Goal: Task Accomplishment & Management: Use online tool/utility

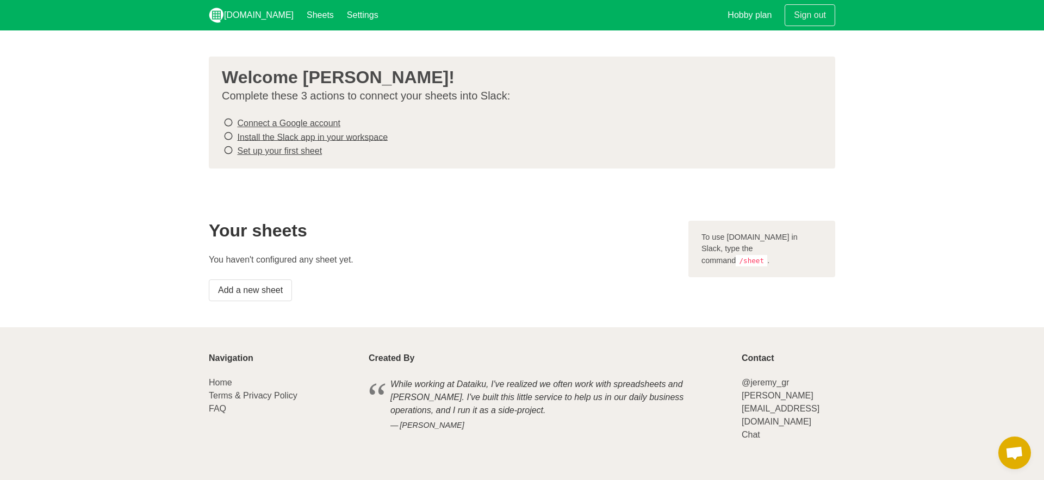
click at [255, 137] on link "Install the Slack app in your workspace" at bounding box center [312, 136] width 151 height 9
click at [229, 123] on icon at bounding box center [228, 122] width 10 height 15
click at [227, 123] on icon at bounding box center [228, 122] width 10 height 15
click at [251, 122] on link "Connect a Google account" at bounding box center [288, 123] width 103 height 9
click at [245, 134] on link "Install the Slack app in your workspace" at bounding box center [312, 136] width 151 height 9
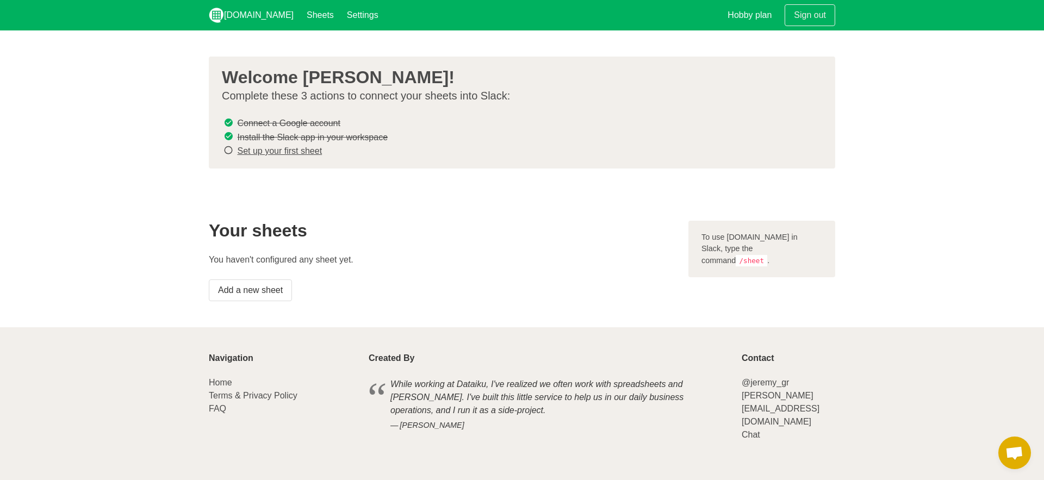
click at [274, 147] on link "Set up your first sheet" at bounding box center [279, 150] width 85 height 9
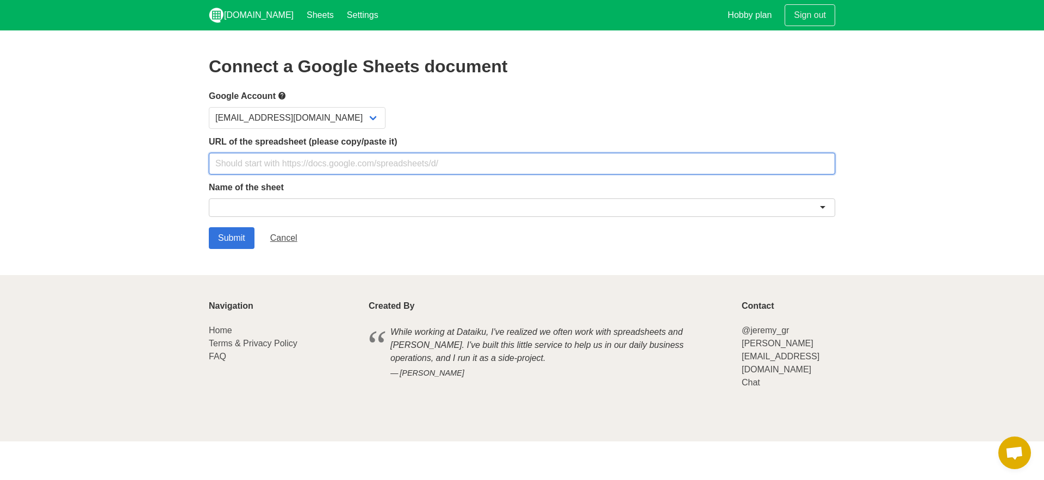
click at [291, 166] on input "text" at bounding box center [522, 164] width 626 height 22
paste input "// --- CONFIG --- const SLACK_WEBHOOK_URL = '[URL][DOMAIN_NAME]'; // <-- put yo…"
type input "// --- CONFIG --- const SLACK_WEBHOOK_URL = '[URL][DOMAIN_NAME]'; // <-- put yo…"
paste input "[URL][DOMAIN_NAME]"
type input "[URL][DOMAIN_NAME]"
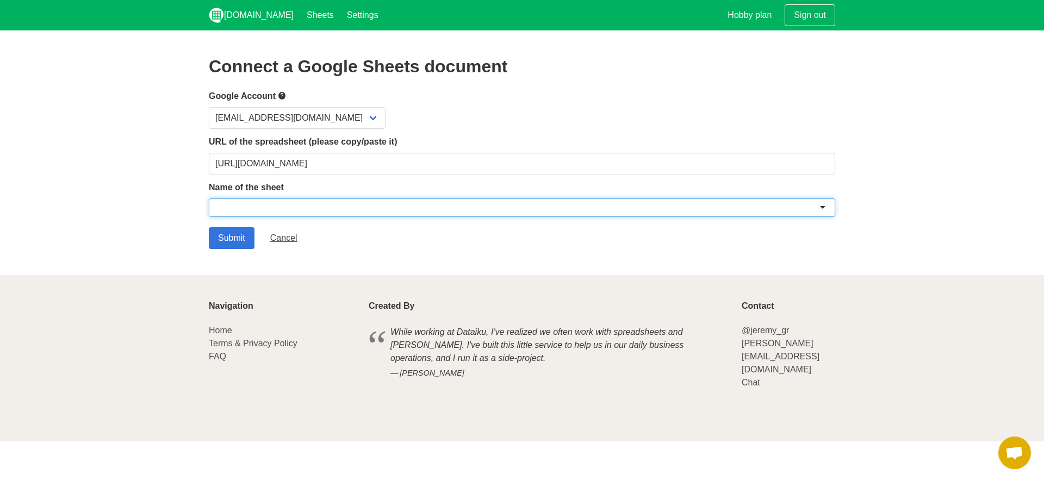
click at [338, 213] on div at bounding box center [522, 207] width 626 height 18
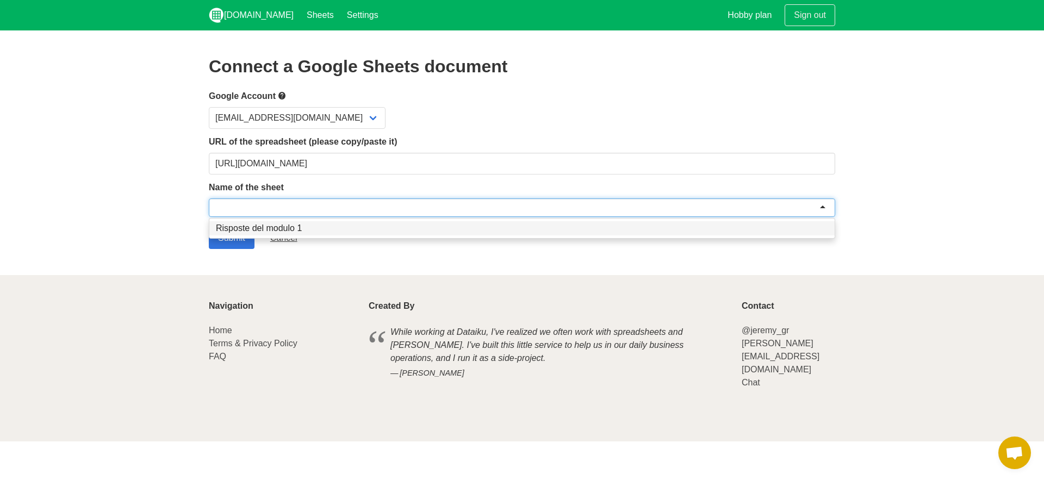
click at [297, 209] on div at bounding box center [522, 207] width 626 height 18
paste input "Comunidad clinica feedback (Risposte)"
type input "Comunidad clinica feedback (Risposte)"
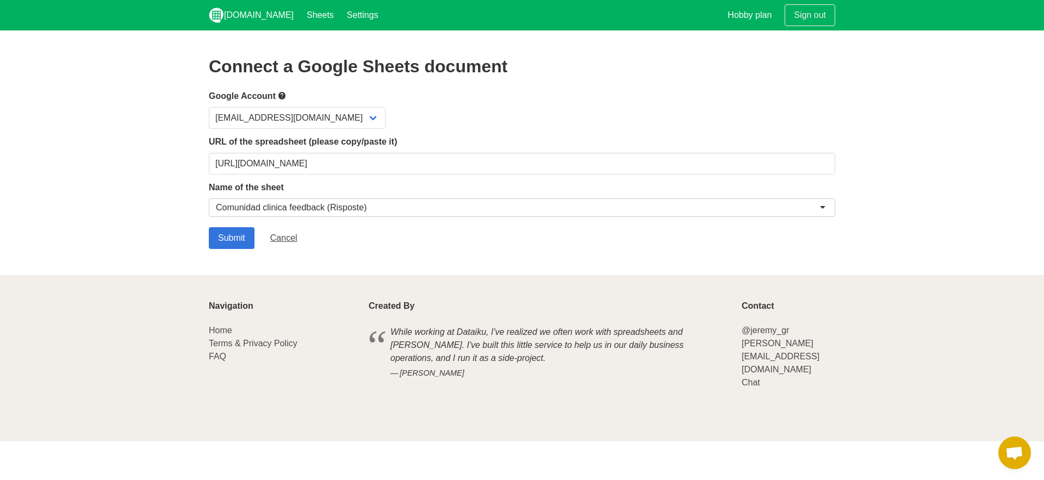
click at [179, 218] on section "Connect a Google Sheets document Google Account laragalvani@unobravo.com URL of…" at bounding box center [522, 152] width 1044 height 245
click at [235, 233] on input "Submit" at bounding box center [232, 238] width 46 height 22
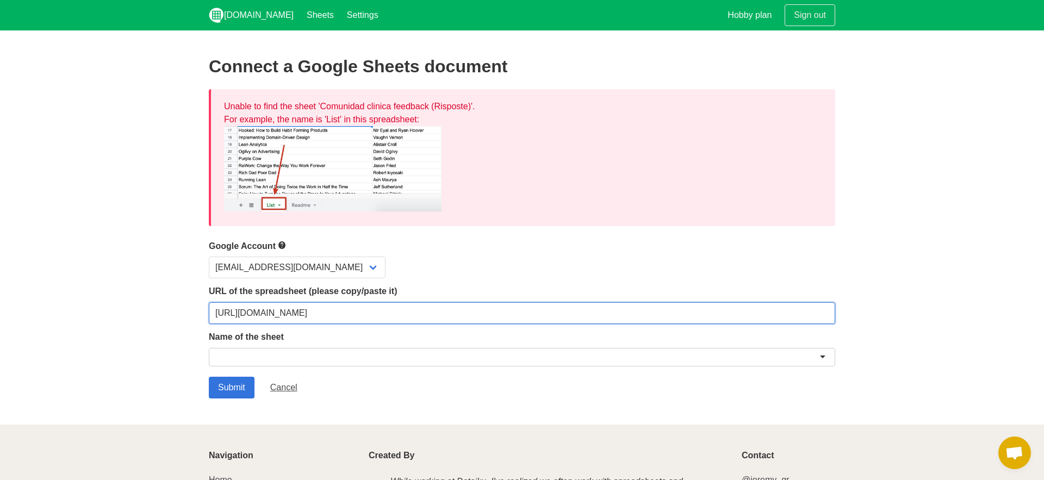
click at [353, 308] on input "[URL][DOMAIN_NAME]" at bounding box center [522, 313] width 626 height 22
click at [353, 308] on input "https://docs.google.com/spreadsheets/d/1zAWetuT1mlbNxX1Z_KDKBxj8fsqhzv4-BZfSvLW…" at bounding box center [522, 313] width 626 height 22
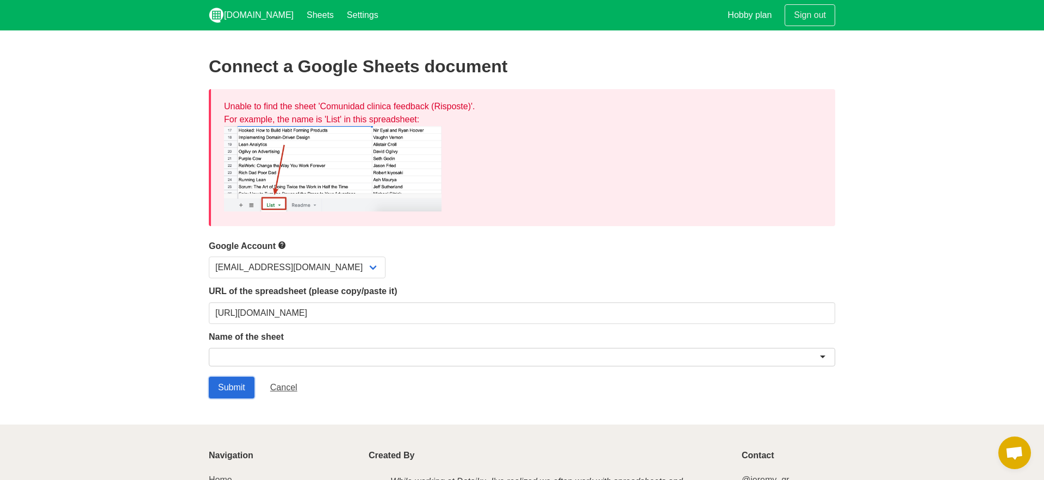
click at [241, 388] on input "Submit" at bounding box center [232, 388] width 46 height 22
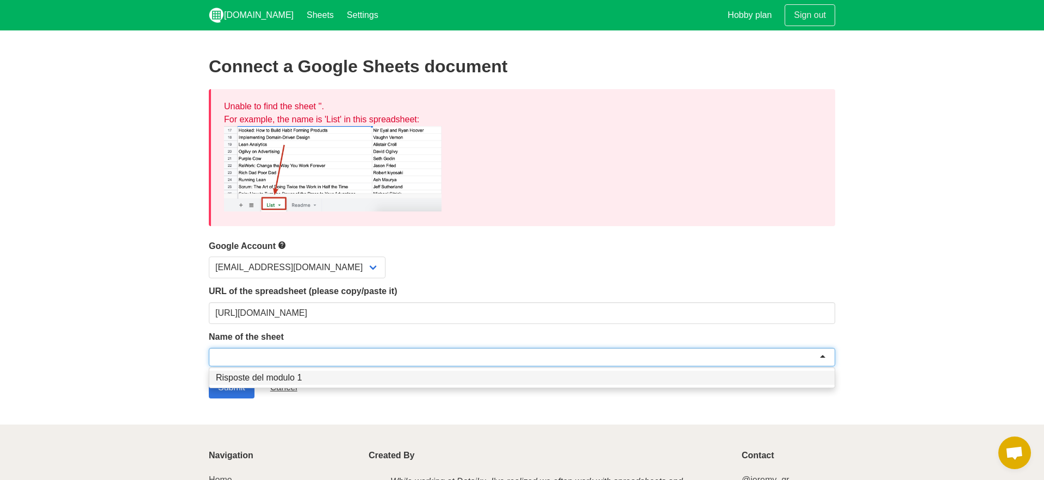
click at [241, 351] on div at bounding box center [522, 357] width 626 height 18
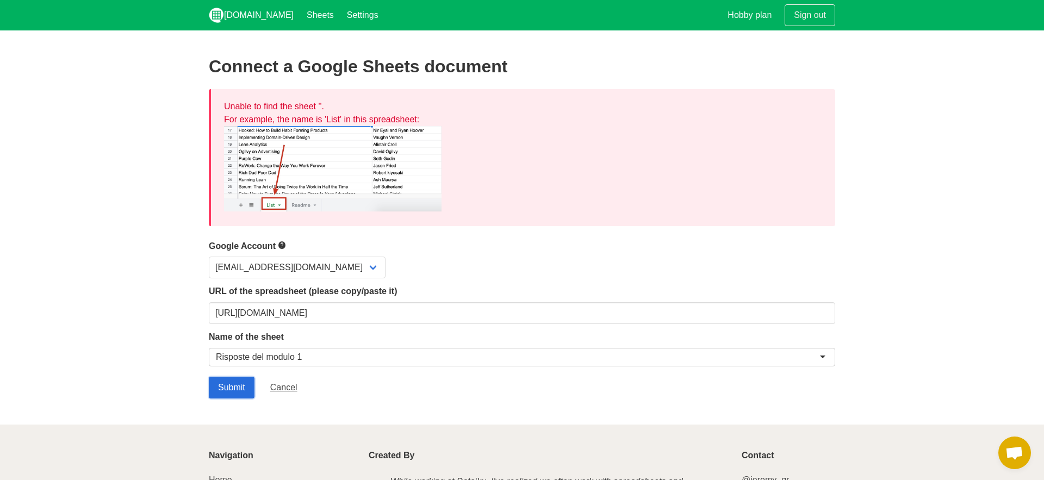
click at [236, 386] on input "Submit" at bounding box center [232, 388] width 46 height 22
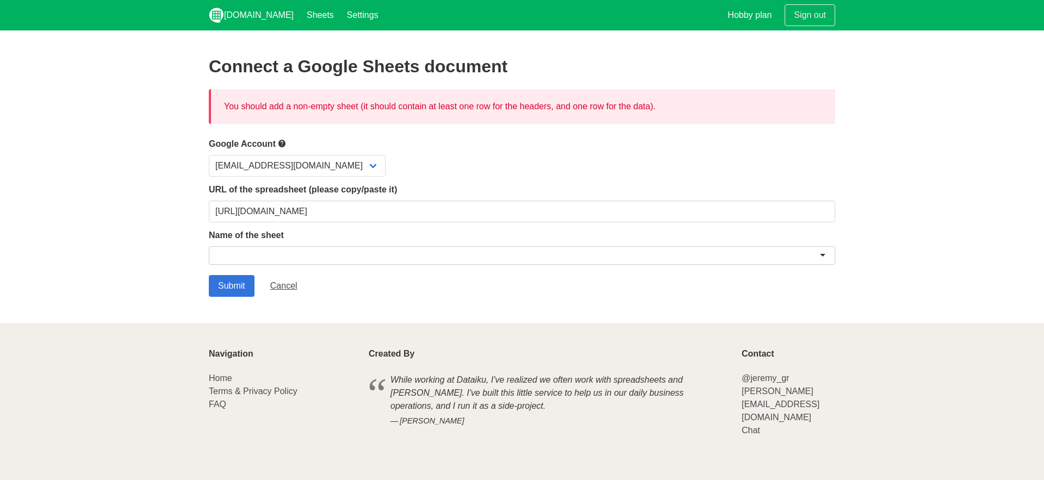
click at [235, 385] on p "Terms & Privacy Policy" at bounding box center [282, 391] width 147 height 13
click at [414, 111] on div "You should add a non-empty sheet (it should contain at least one row for the he…" at bounding box center [522, 106] width 626 height 35
click at [418, 105] on div "You should add a non-empty sheet (it should contain at least one row for the he…" at bounding box center [522, 106] width 626 height 35
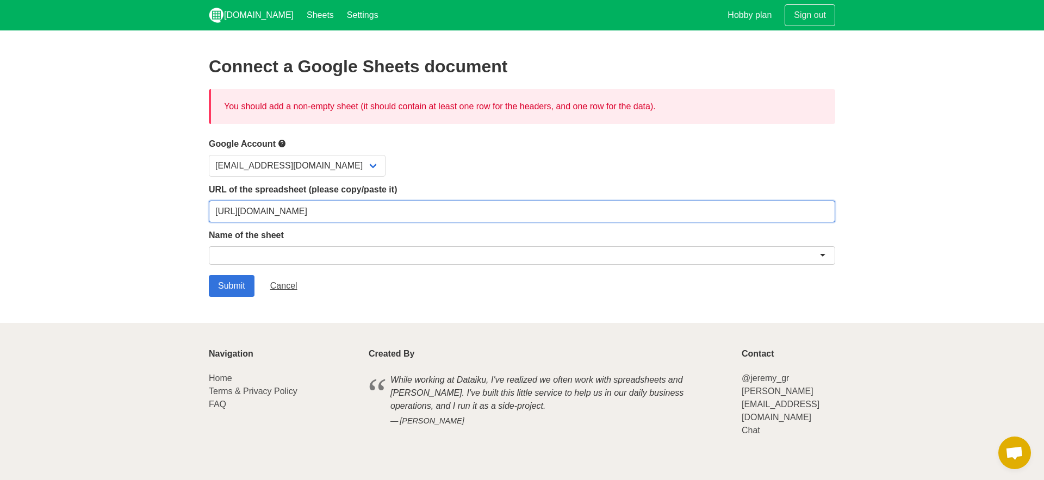
click at [355, 211] on input "https://docs.google.com/spreadsheets/d/1zAWetuT1mlbNxX1Z_KDKBxj8fsqhzv4-BZfSvLW…" at bounding box center [522, 212] width 626 height 22
click at [354, 211] on input "https://docs.google.com/spreadsheets/d/1zAWetuT1mlbNxX1Z_KDKBxj8fsqhzv4-BZfSvLW…" at bounding box center [522, 212] width 626 height 22
paste input "1wVxv08Tc2red-kPGK-IOjkSE7P1YURcr42LfCUVwHU/edit?resourcekey=&gid=516930582#gid…"
type input "https://docs.google.com/spreadsheets/d/11wVxv08Tc2red-kPGK-IOjkSE7P1YURcr42LfCU…"
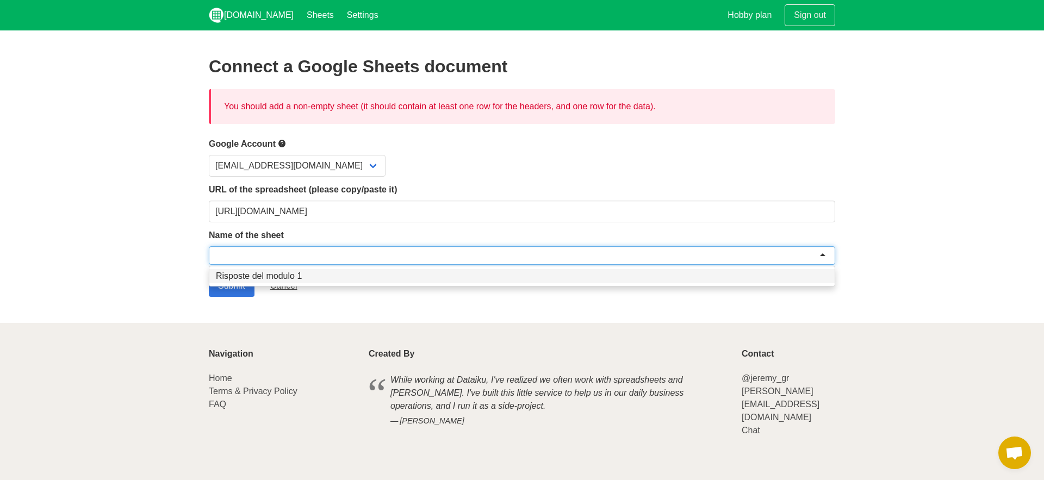
click at [334, 256] on div at bounding box center [522, 255] width 626 height 18
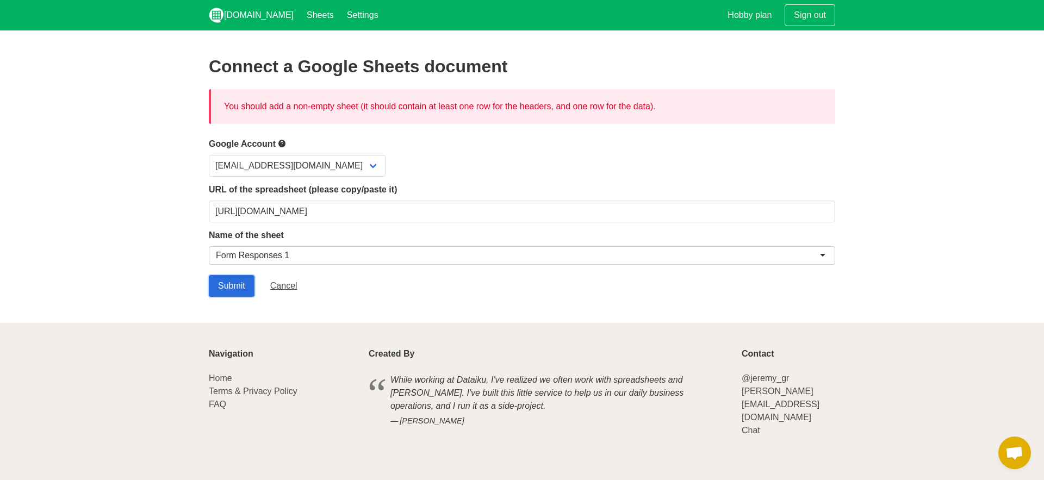
click at [231, 279] on input "Submit" at bounding box center [232, 286] width 46 height 22
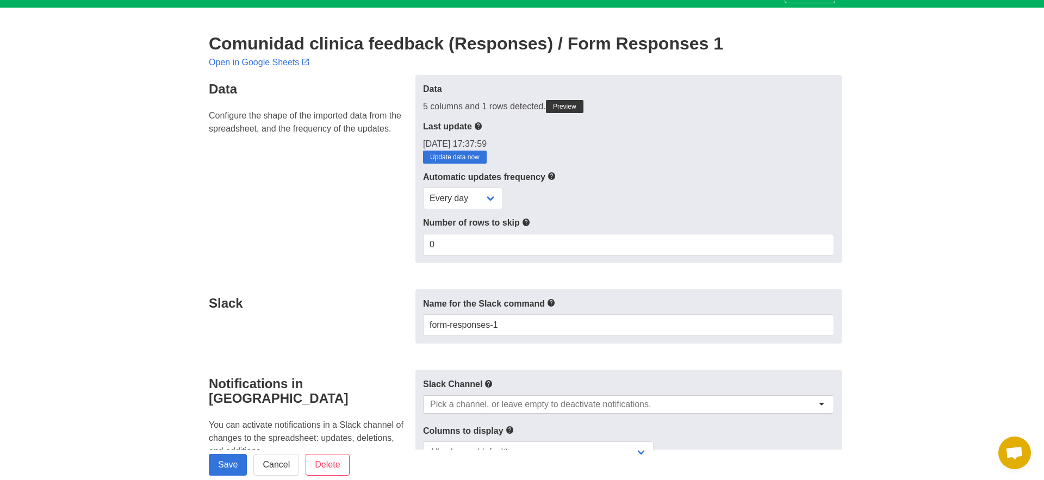
scroll to position [48, 0]
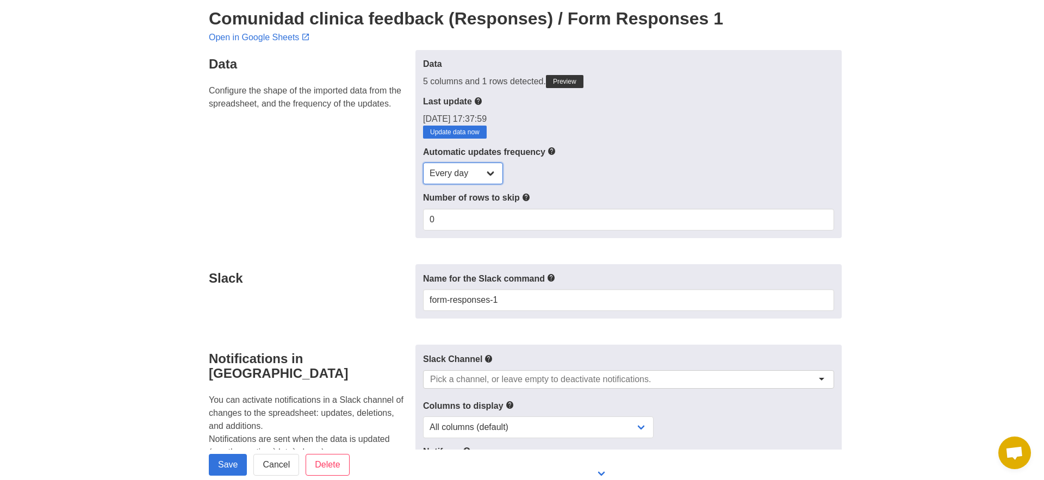
click at [476, 166] on select "Every day Every hour Every 30 min Every 15 min" at bounding box center [463, 174] width 80 height 22
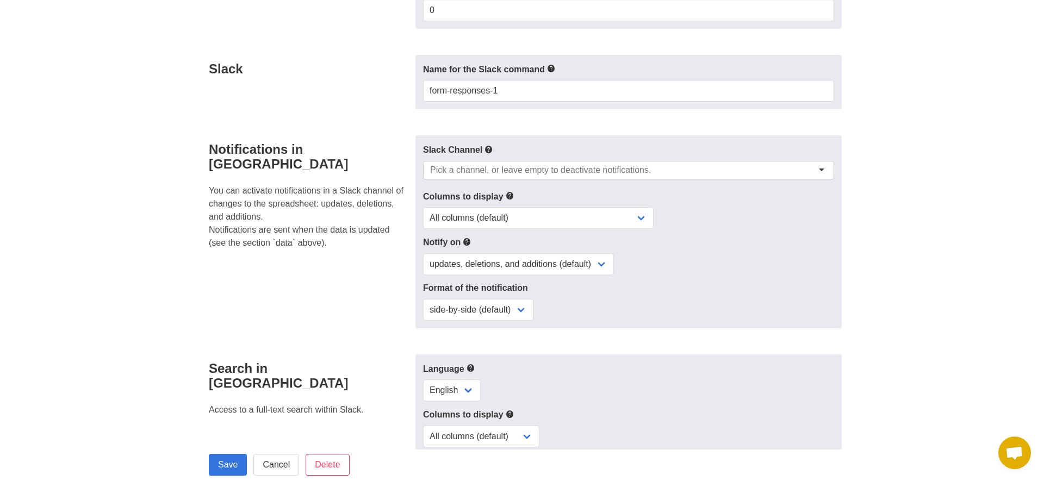
scroll to position [260, 0]
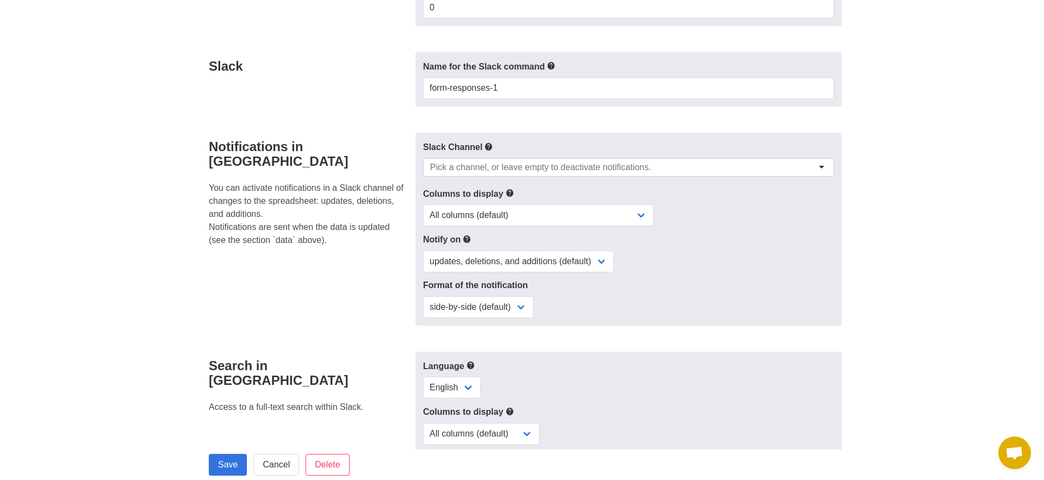
click at [516, 166] on input "select-one" at bounding box center [544, 167] width 228 height 11
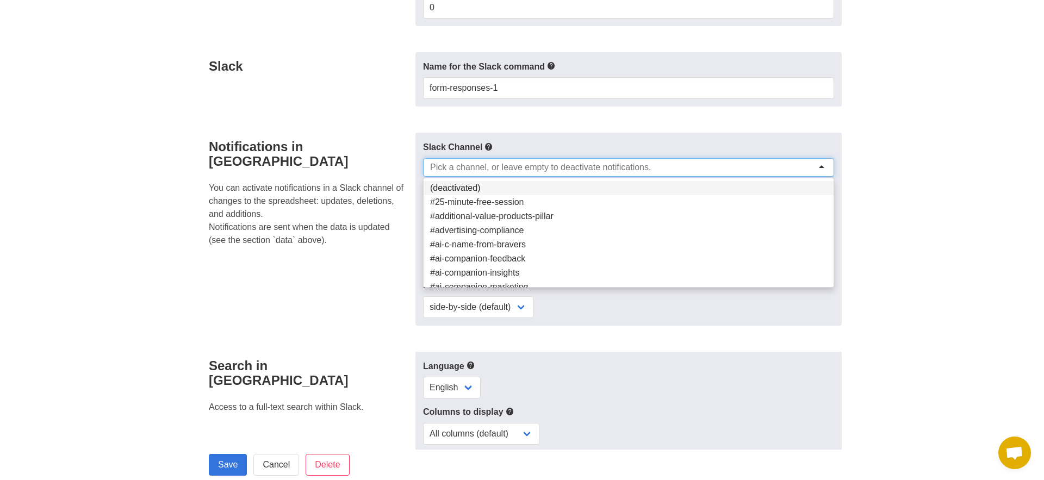
click at [516, 166] on input "select-one" at bounding box center [544, 167] width 228 height 11
click at [626, 138] on div "Slack Channel (deactivated) #25-minute-free-session #additional-value-products-…" at bounding box center [628, 229] width 426 height 193
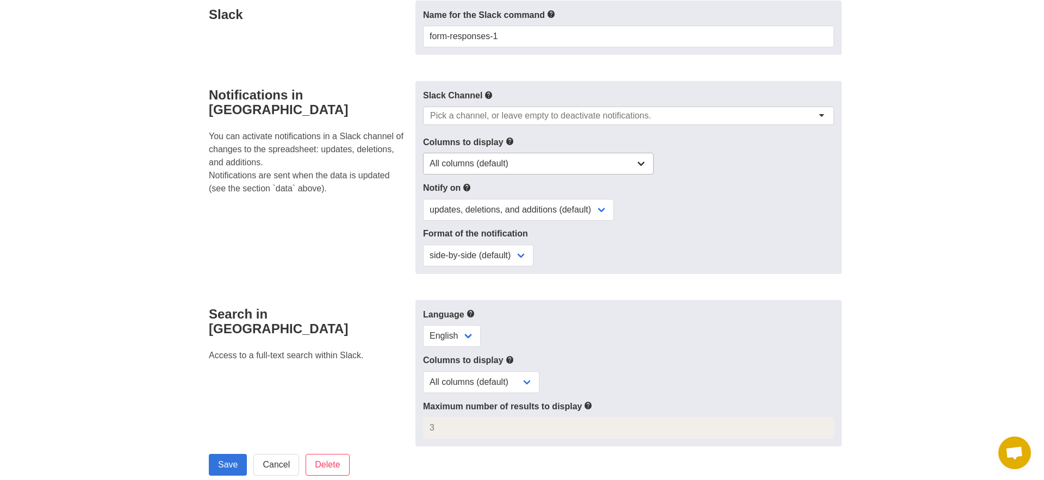
scroll to position [315, 0]
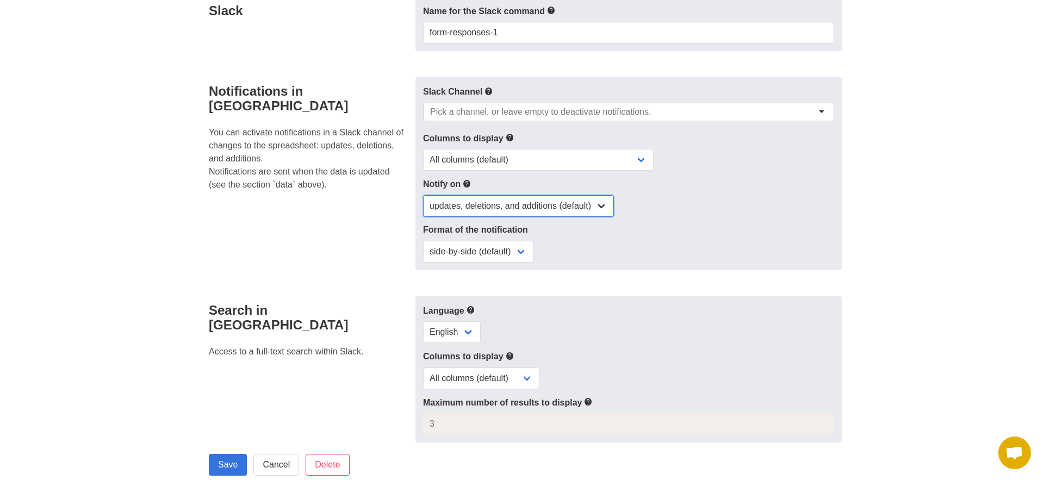
click at [599, 204] on select "updates, deletions, and additions (default) updates only updates and additions …" at bounding box center [518, 206] width 191 height 22
click at [423, 195] on select "updates, deletions, and additions (default) updates only updates and additions …" at bounding box center [518, 206] width 191 height 22
click at [486, 209] on select "updates, deletions, and additions (default) updates only updates and additions …" at bounding box center [518, 206] width 191 height 22
select select "updates-additions"
click at [423, 195] on select "updates, deletions, and additions (default) updates only updates and additions …" at bounding box center [518, 206] width 191 height 22
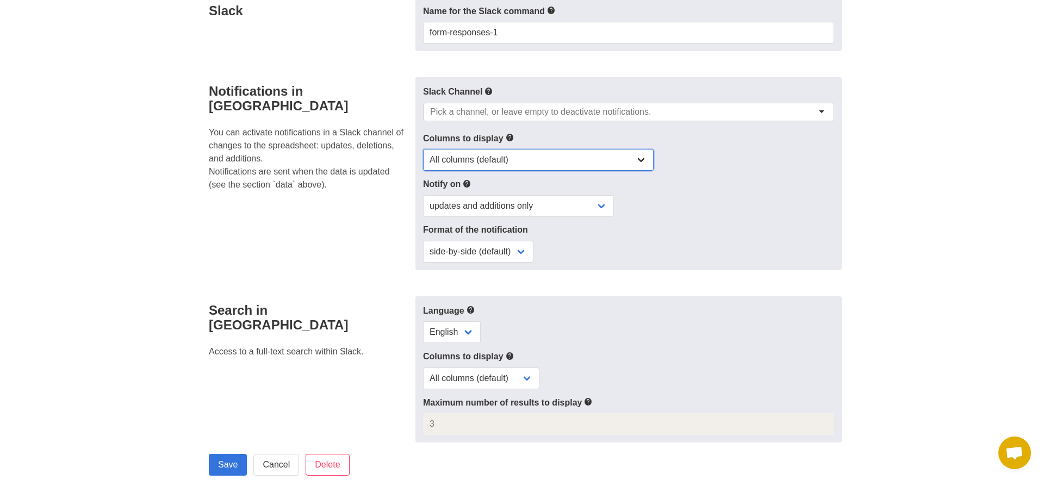
click at [506, 154] on select "All columns (default) Only columns with modified values Columns with modified v…" at bounding box center [538, 160] width 231 height 22
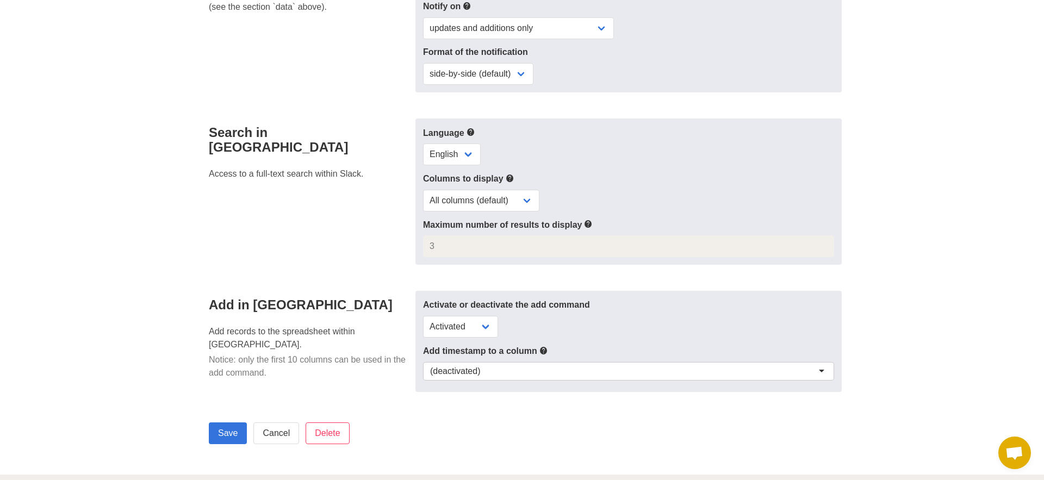
scroll to position [493, 0]
click at [512, 203] on select "All columns (default) Only selected columns" at bounding box center [481, 201] width 116 height 22
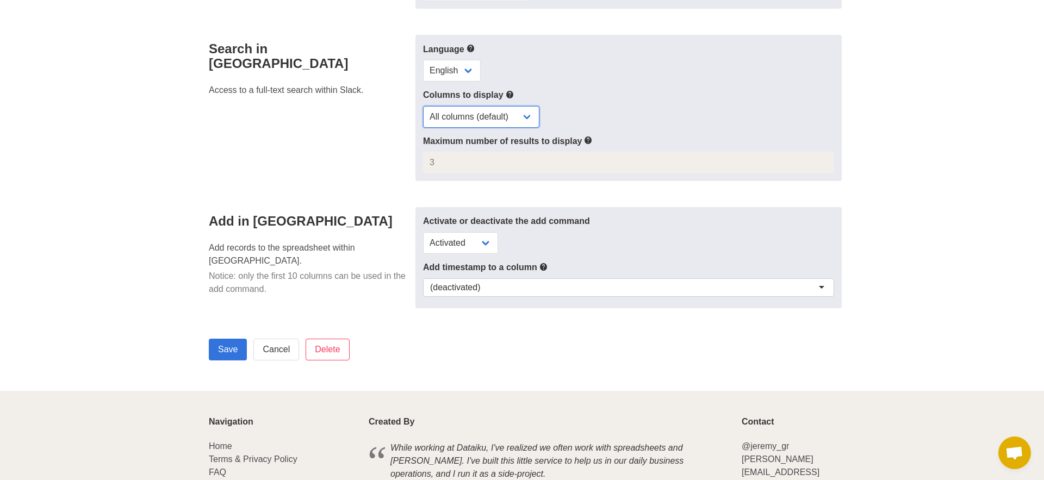
scroll to position [578, 0]
click at [470, 241] on select "Activated Deactivated" at bounding box center [460, 242] width 75 height 22
select select "no"
click at [423, 231] on select "Activated Deactivated" at bounding box center [460, 242] width 75 height 22
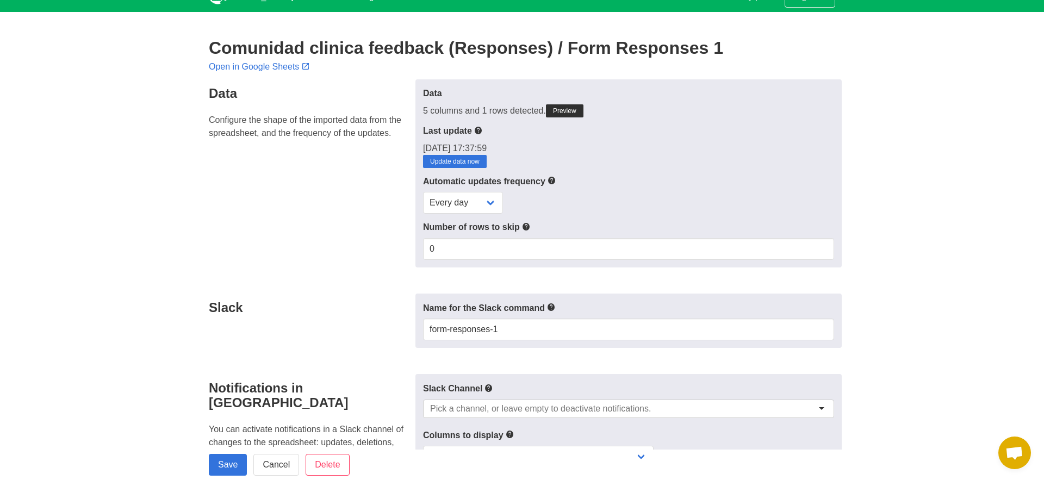
scroll to position [0, 0]
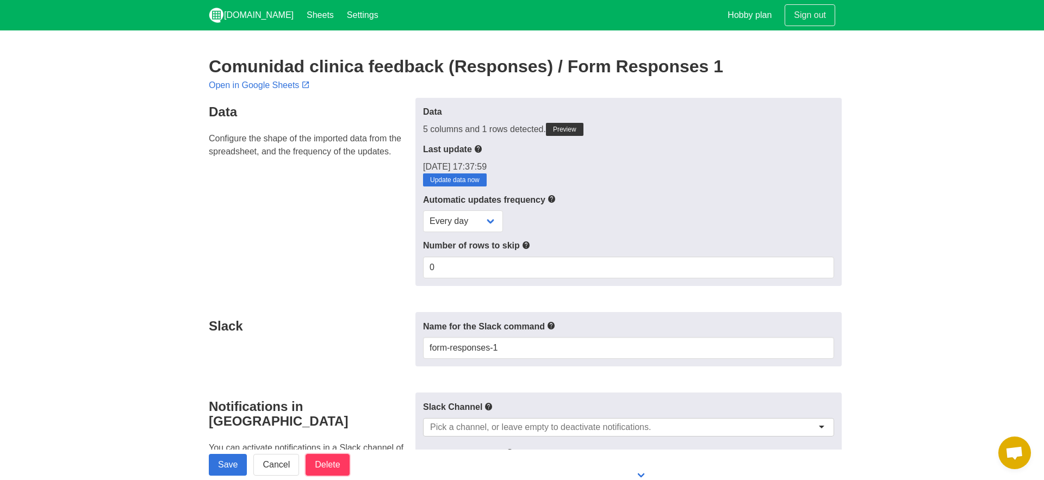
click at [326, 456] on input "Delete" at bounding box center [328, 465] width 44 height 22
